Goal: Navigation & Orientation: Find specific page/section

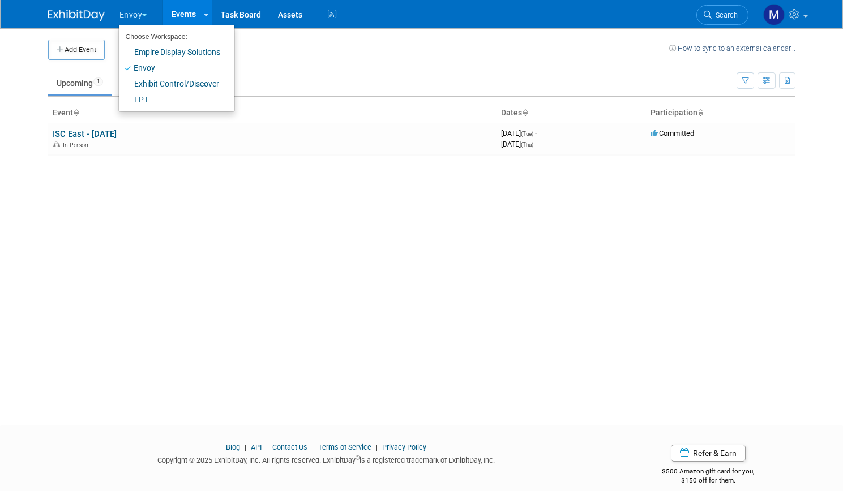
click at [142, 67] on link "Envoy" at bounding box center [172, 68] width 107 height 16
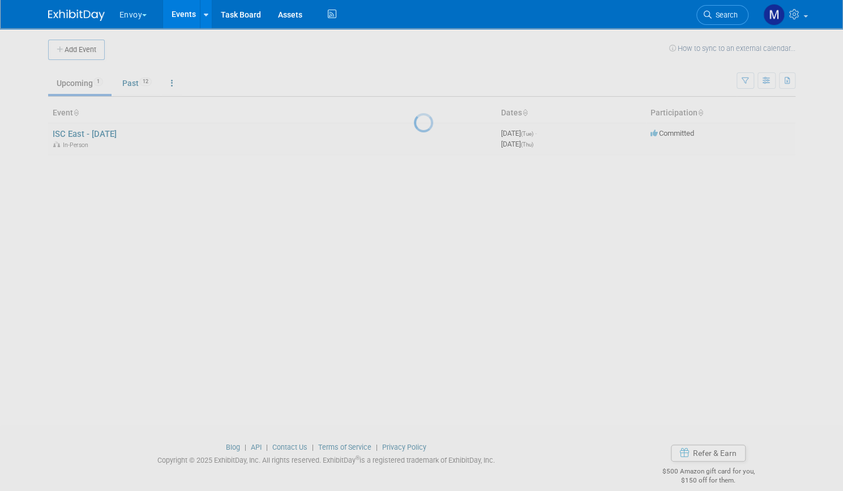
click at [414, 129] on div at bounding box center [422, 245] width 16 height 491
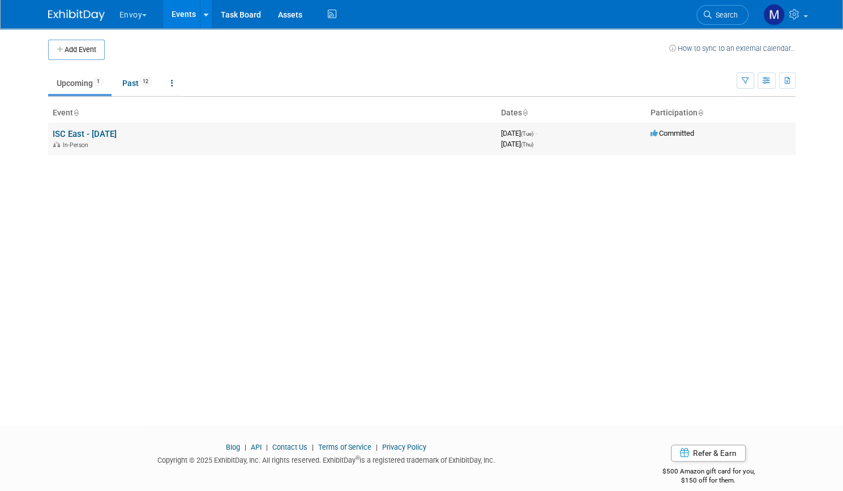
click at [108, 138] on link "ISC East - [DATE]" at bounding box center [85, 134] width 64 height 10
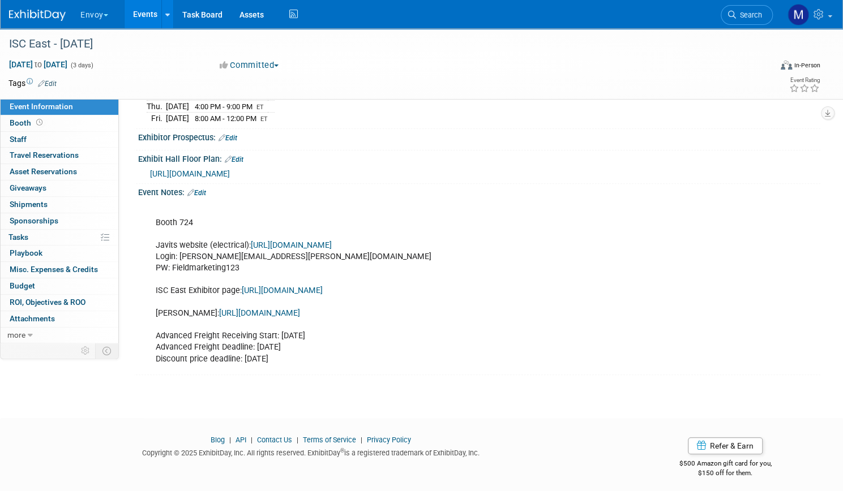
scroll to position [228, 0]
click at [323, 287] on link "[URL][DOMAIN_NAME]" at bounding box center [282, 290] width 81 height 10
click at [45, 120] on span "Booth" at bounding box center [27, 122] width 35 height 9
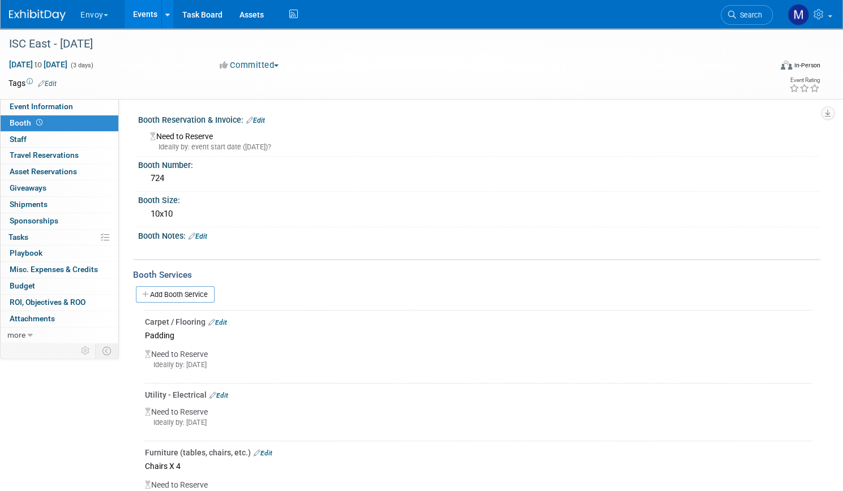
click at [119, 15] on button "Envoy" at bounding box center [100, 12] width 43 height 25
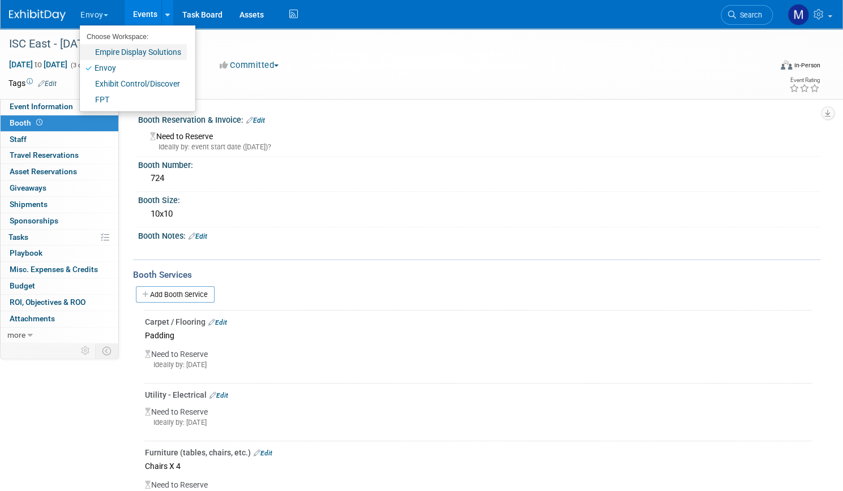
click at [135, 51] on link "Empire Display Solutions" at bounding box center [133, 52] width 107 height 16
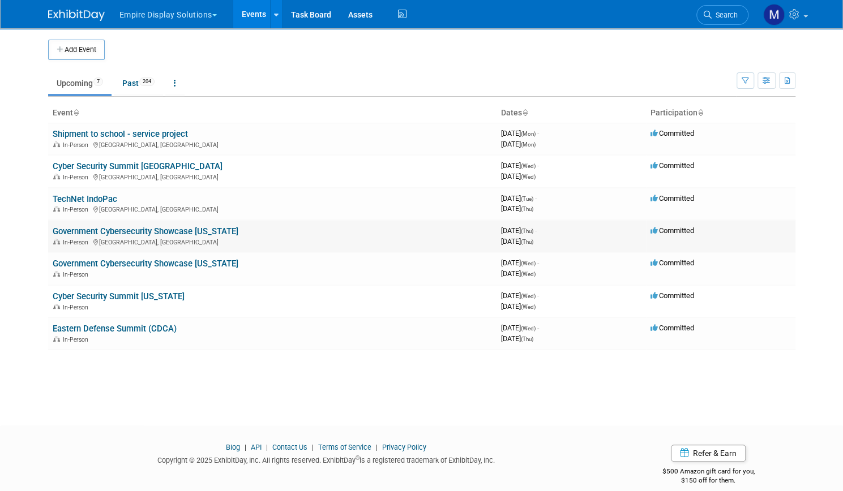
click at [101, 232] on link "Government Cybersecurity Showcase California" at bounding box center [146, 231] width 186 height 10
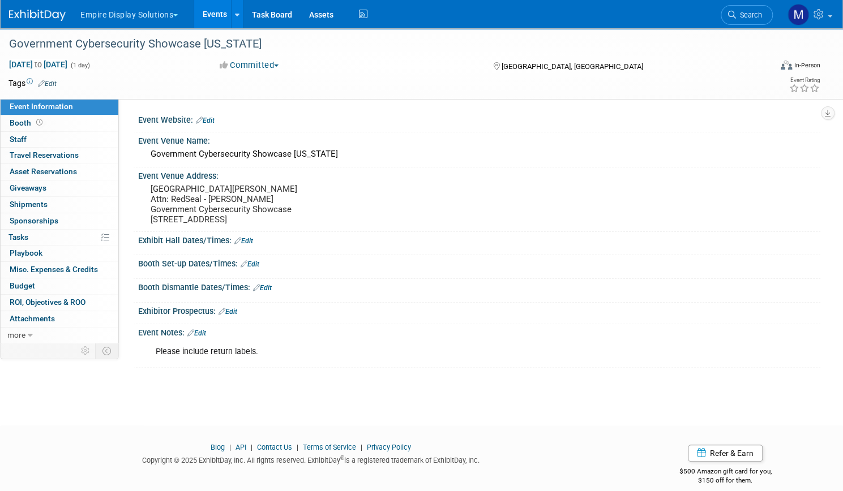
click at [236, 18] on link "Events" at bounding box center [214, 14] width 41 height 28
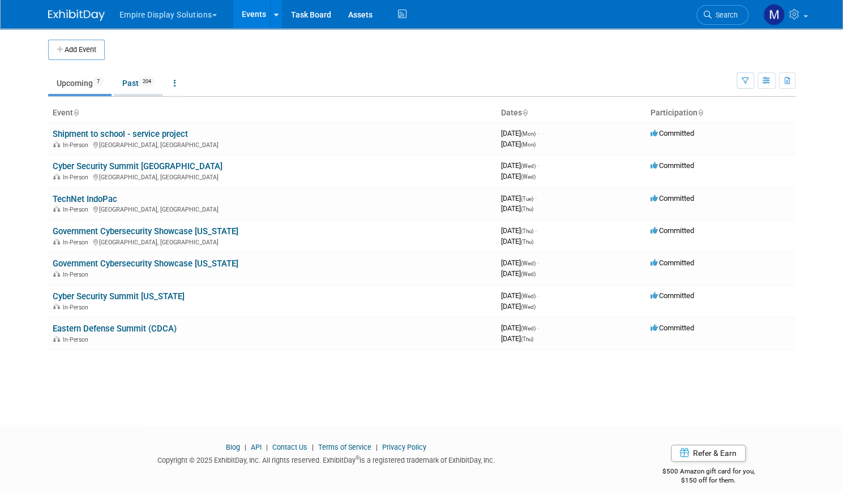
click at [125, 80] on link "Past 204" at bounding box center [138, 83] width 49 height 22
